Goal: Information Seeking & Learning: Learn about a topic

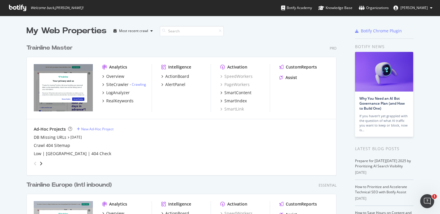
click at [59, 50] on div "Trainline Master" at bounding box center [49, 48] width 46 height 8
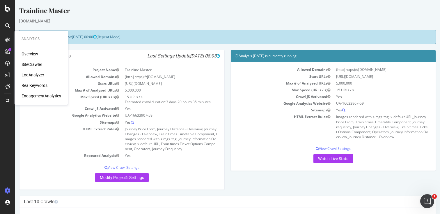
click at [33, 54] on div "Overview" at bounding box center [30, 54] width 17 height 6
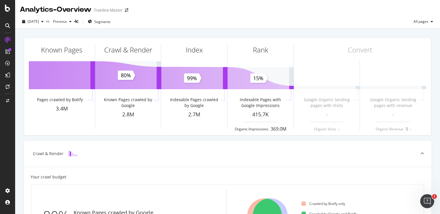
click at [6, 39] on icon at bounding box center [8, 40] width 6 height 6
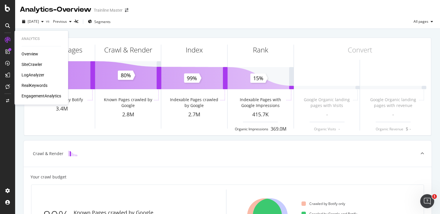
click at [32, 85] on div "RealKeywords" at bounding box center [35, 85] width 26 height 6
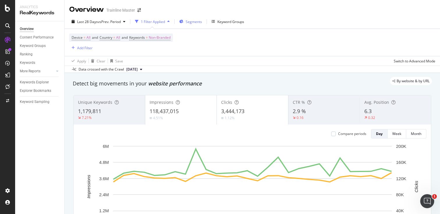
click at [198, 23] on span "Segments" at bounding box center [194, 21] width 16 height 5
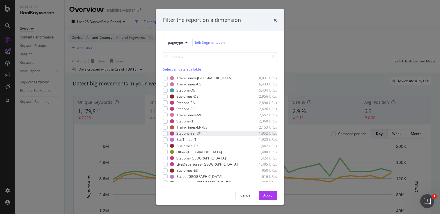
scroll to position [94, 0]
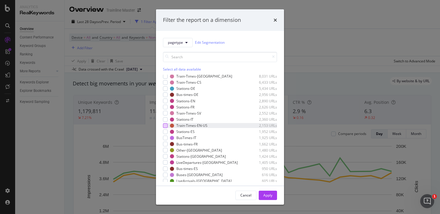
click at [166, 126] on div "modal" at bounding box center [165, 125] width 5 height 5
click at [259, 196] on button "Apply" at bounding box center [268, 194] width 18 height 9
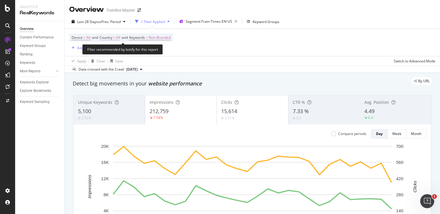
click at [112, 39] on span "Country" at bounding box center [106, 37] width 13 height 5
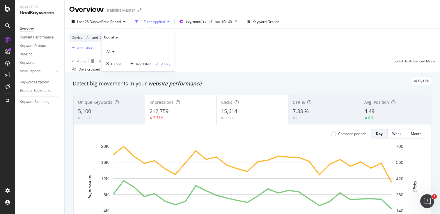
click at [111, 49] on div "All" at bounding box center [138, 51] width 64 height 9
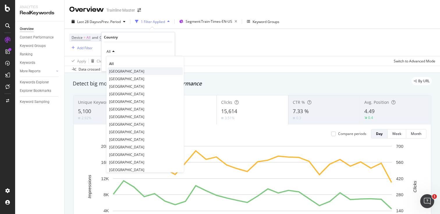
click at [120, 71] on span "[GEOGRAPHIC_DATA]" at bounding box center [126, 70] width 35 height 5
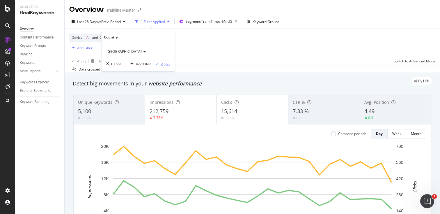
click at [165, 63] on div "Apply" at bounding box center [165, 63] width 9 height 5
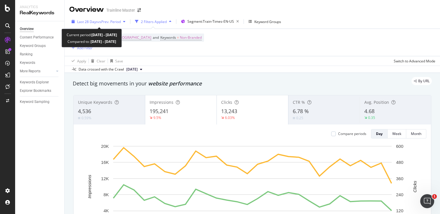
click at [113, 20] on span "vs Prev. Period" at bounding box center [109, 21] width 23 height 5
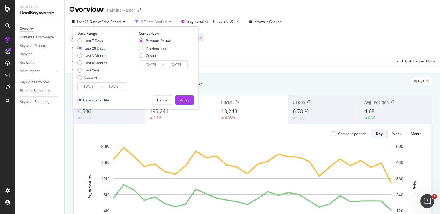
click at [99, 84] on input "[DATE]" at bounding box center [89, 86] width 23 height 8
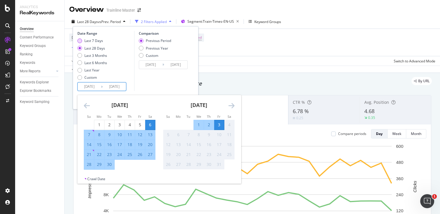
click at [97, 41] on div "Last 7 Days" at bounding box center [93, 40] width 19 height 5
type input "[DATE]"
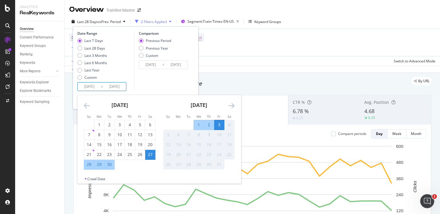
click at [95, 85] on input "[DATE]" at bounding box center [89, 86] width 23 height 8
click at [86, 165] on div "28" at bounding box center [89, 164] width 10 height 6
type input "[DATE]"
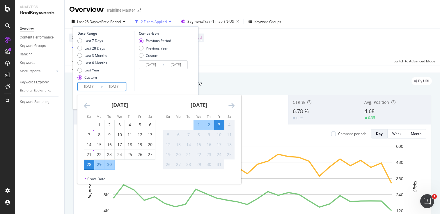
click at [221, 123] on div "3" at bounding box center [219, 125] width 10 height 6
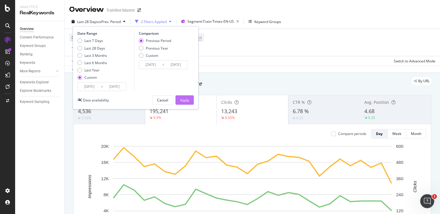
click at [183, 99] on div "Apply" at bounding box center [184, 99] width 9 height 5
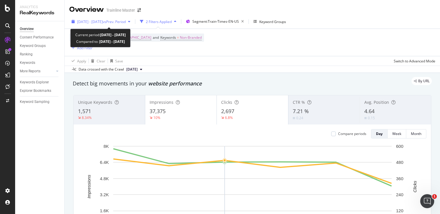
click at [126, 21] on span "vs Prev. Period" at bounding box center [114, 21] width 23 height 5
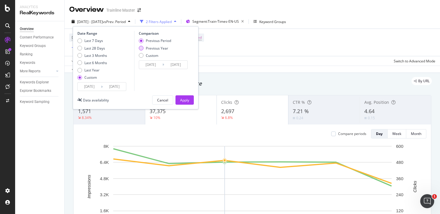
click at [144, 46] on div "Previous Year" at bounding box center [155, 48] width 32 height 5
type input "[DATE]"
click at [184, 98] on div "Apply" at bounding box center [184, 99] width 9 height 5
